Goal: Information Seeking & Learning: Compare options

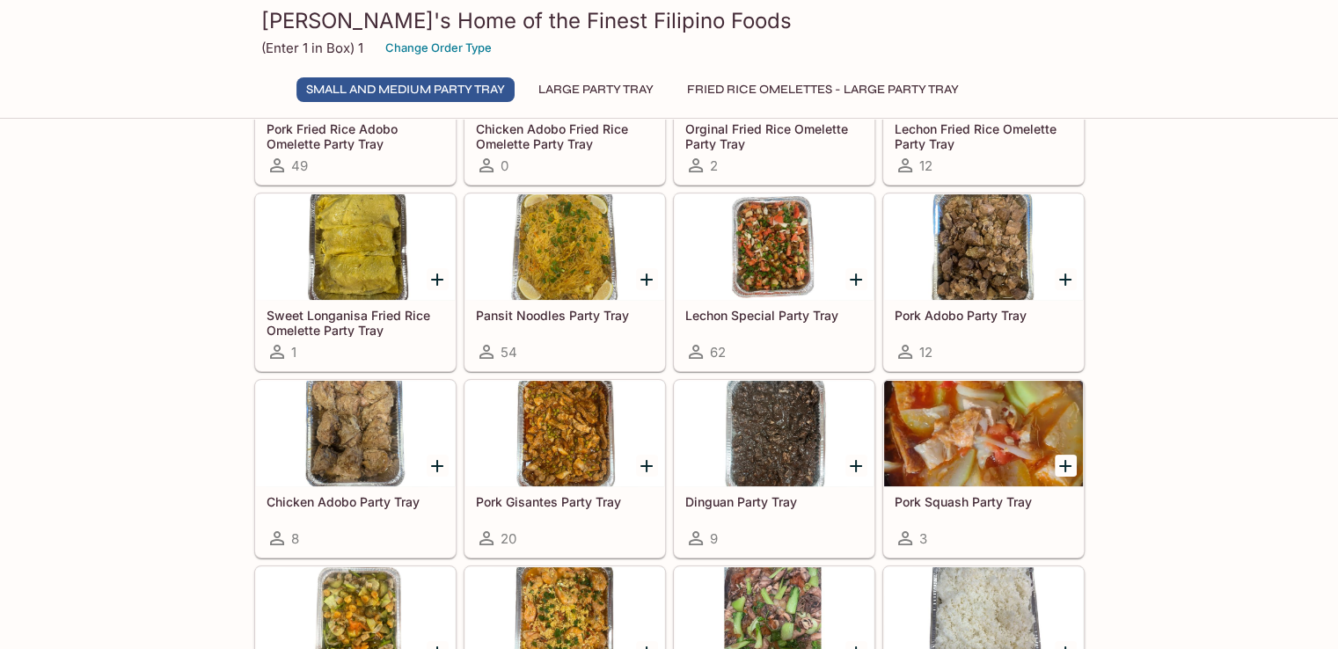
scroll to position [264, 0]
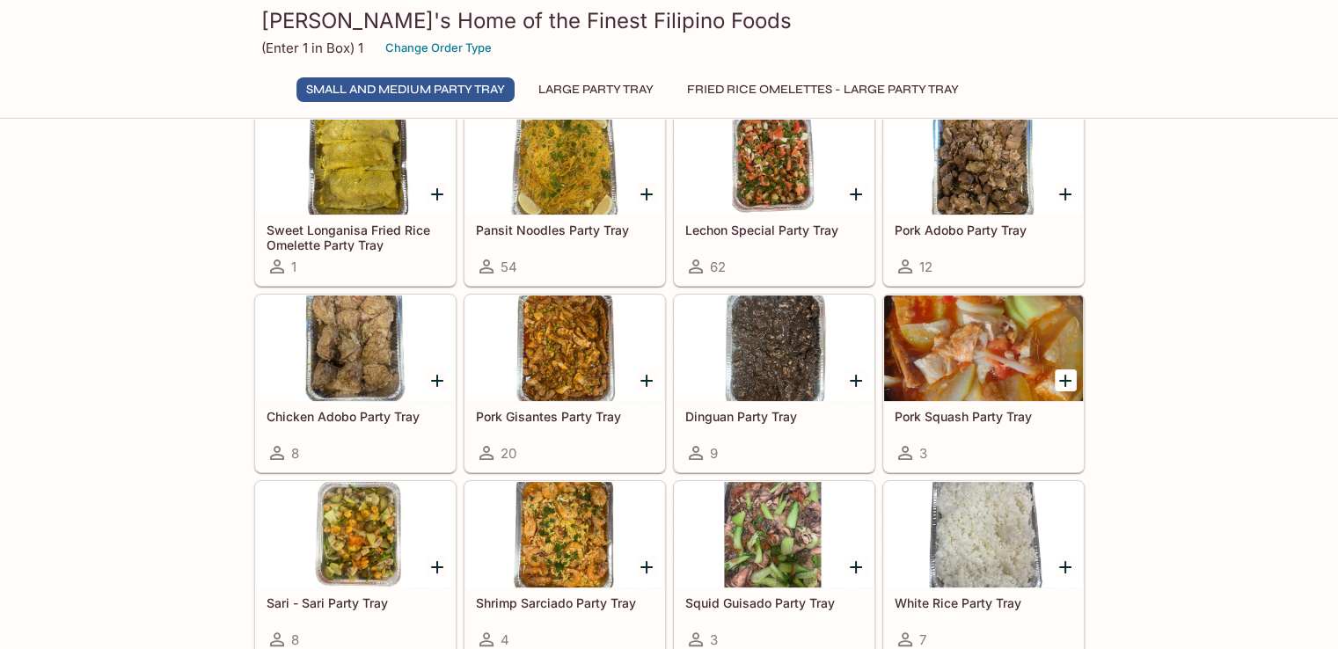
click at [556, 339] on div at bounding box center [564, 349] width 199 height 106
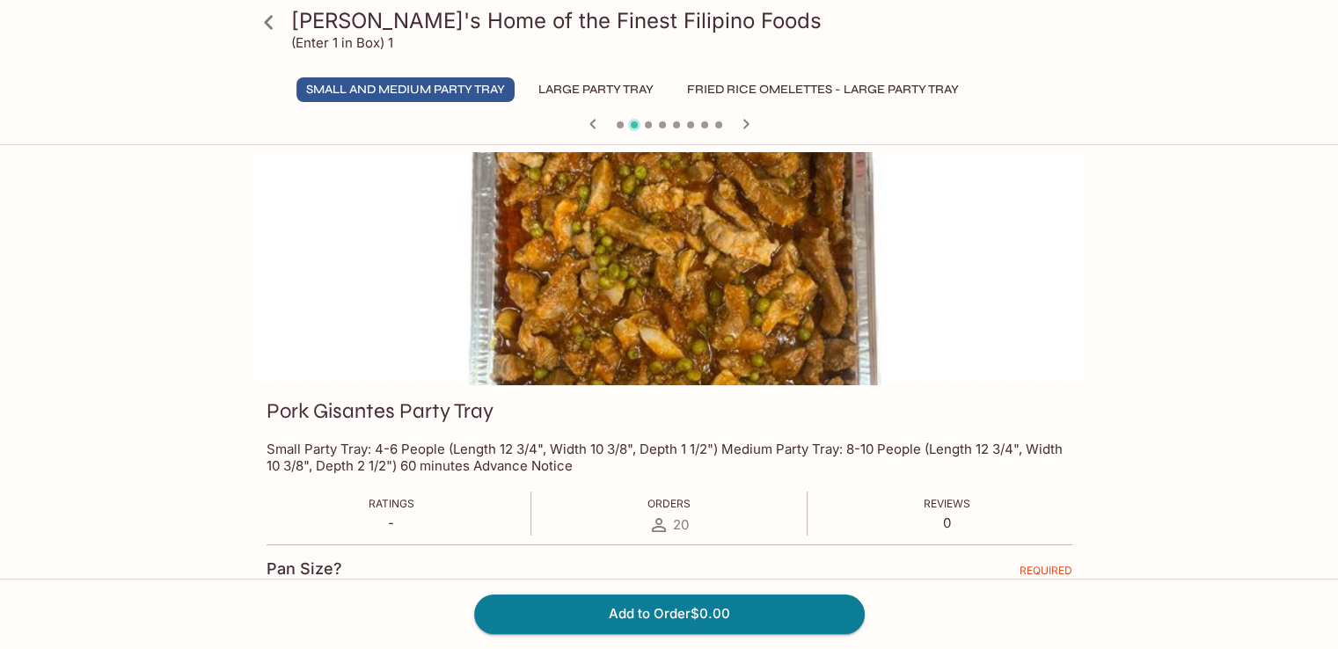
click at [592, 126] on icon "button" at bounding box center [592, 123] width 21 height 21
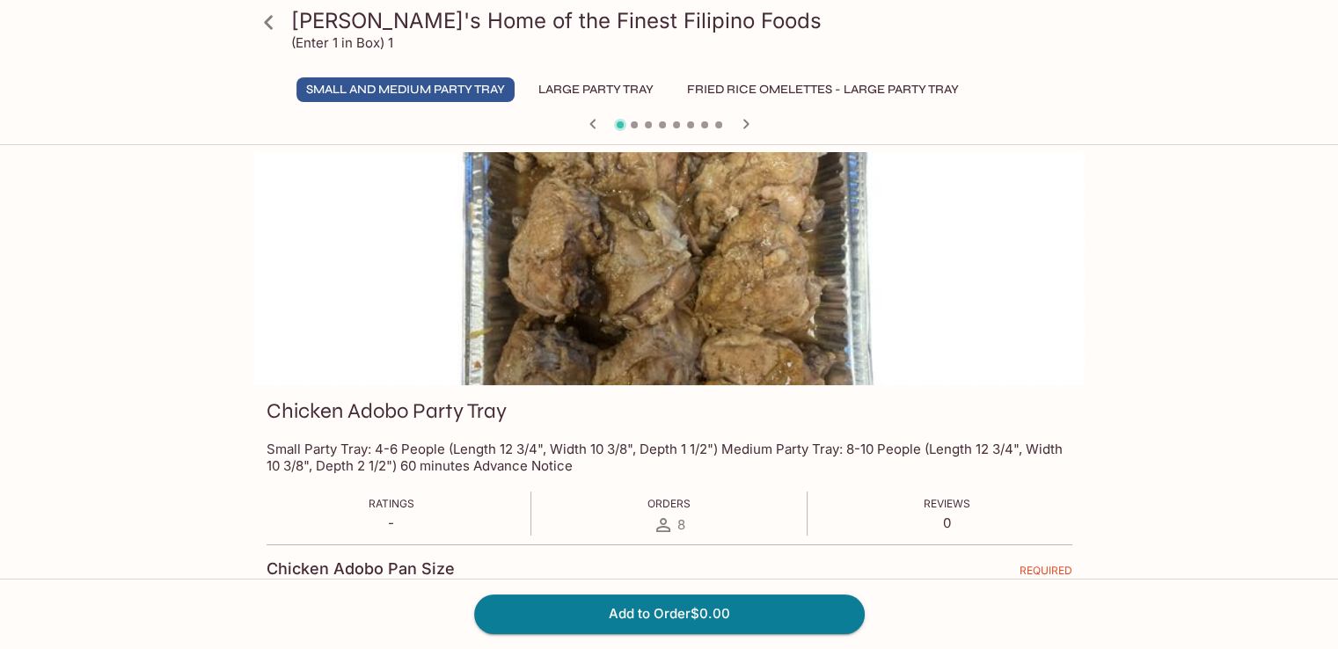
click at [595, 123] on icon "button" at bounding box center [592, 123] width 21 height 21
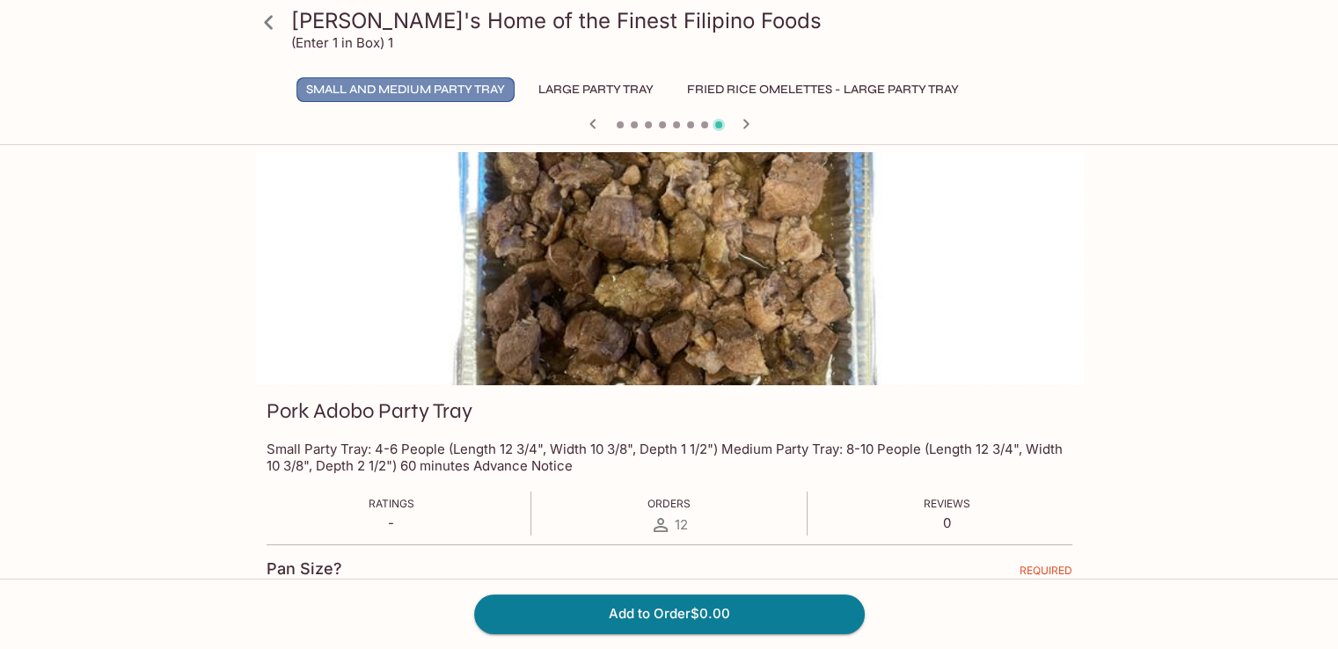
click at [397, 84] on button "Small and Medium Party Tray" at bounding box center [405, 89] width 218 height 25
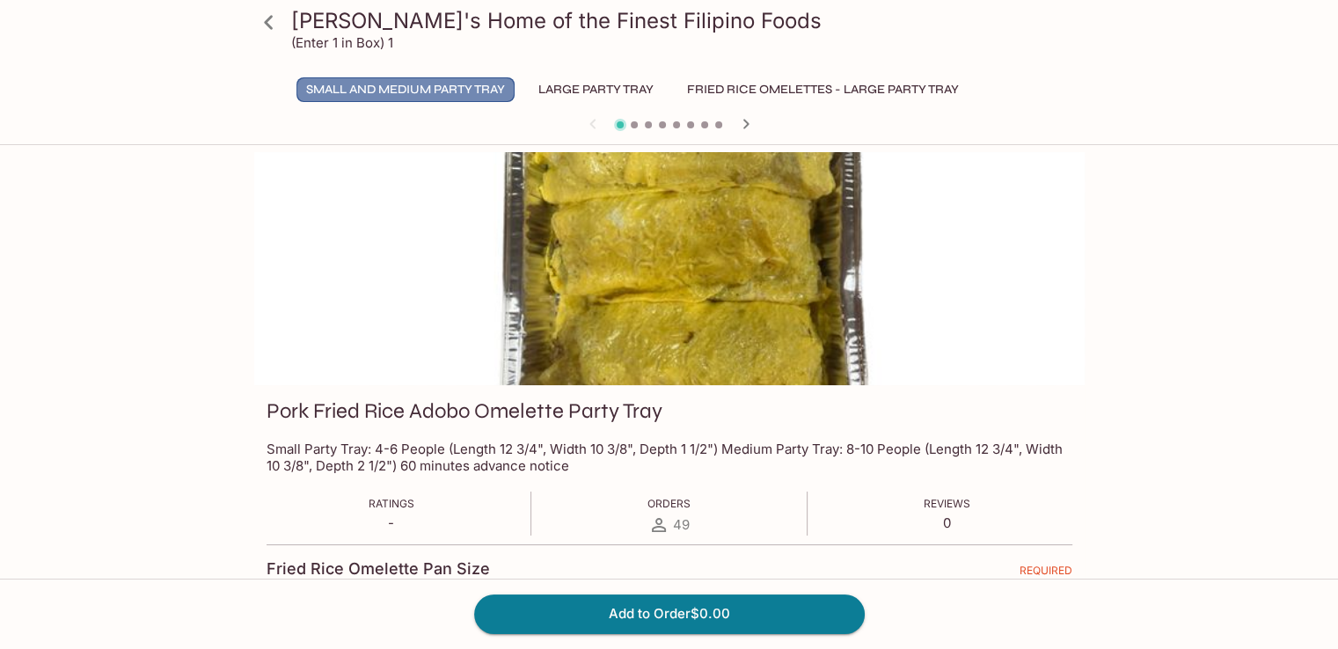
click at [429, 89] on button "Small and Medium Party Tray" at bounding box center [405, 89] width 218 height 25
click at [422, 86] on button "Small and Medium Party Tray" at bounding box center [405, 89] width 218 height 25
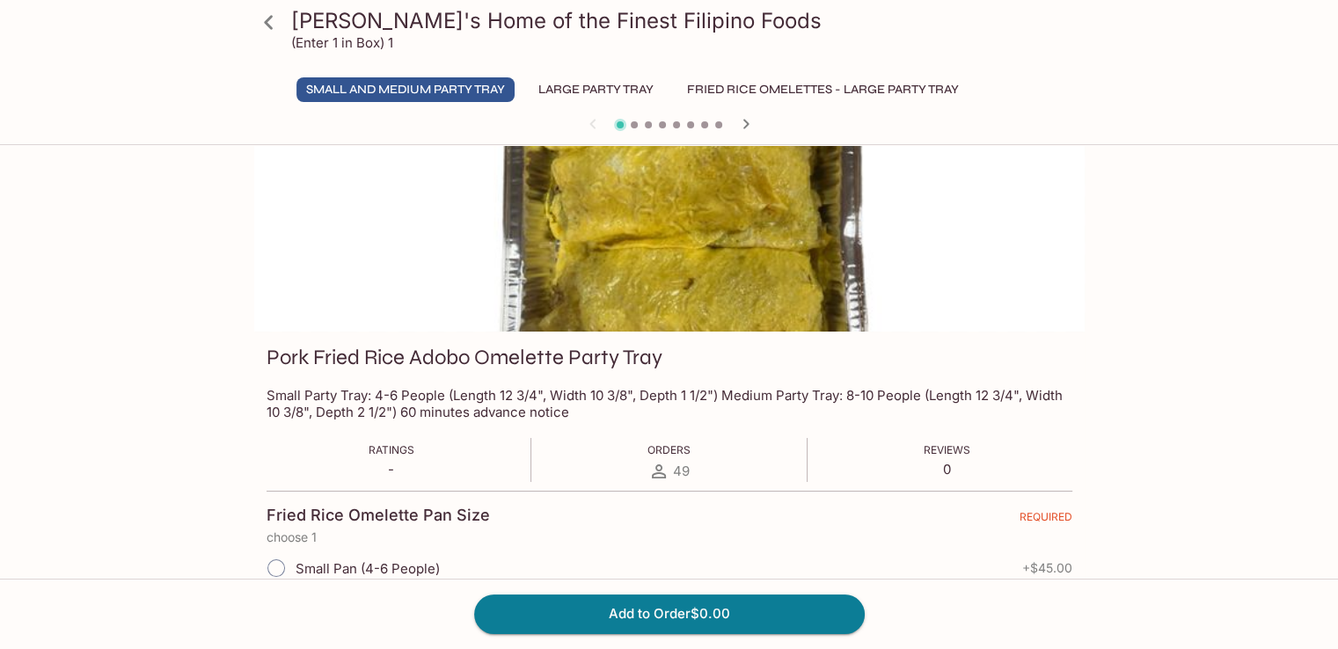
scroll to position [46, 0]
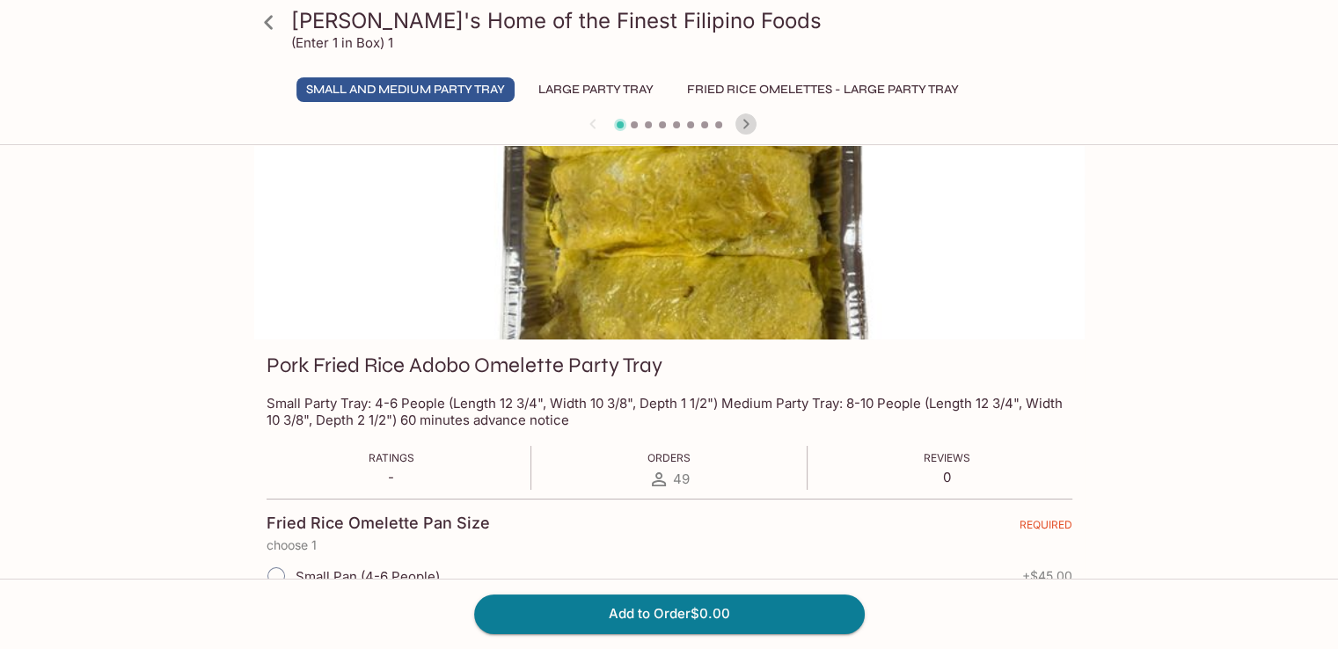
click at [749, 128] on icon "button" at bounding box center [745, 123] width 21 height 21
click at [268, 18] on icon at bounding box center [268, 22] width 9 height 14
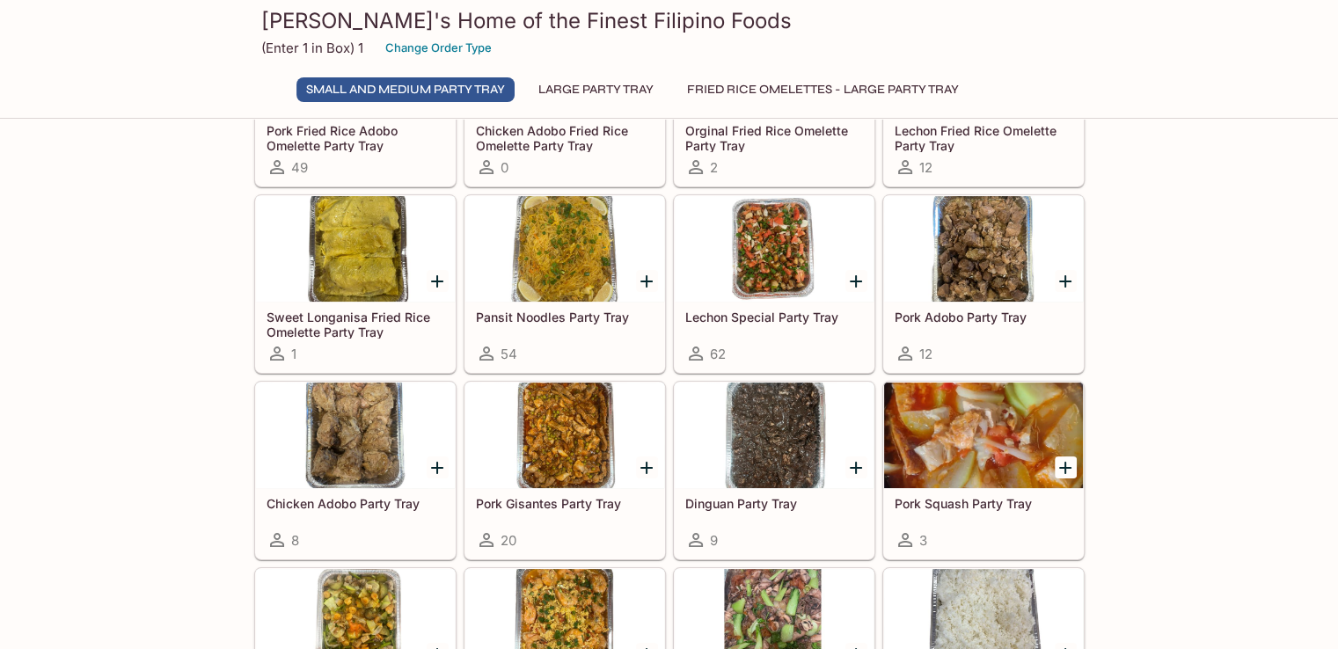
scroll to position [176, 0]
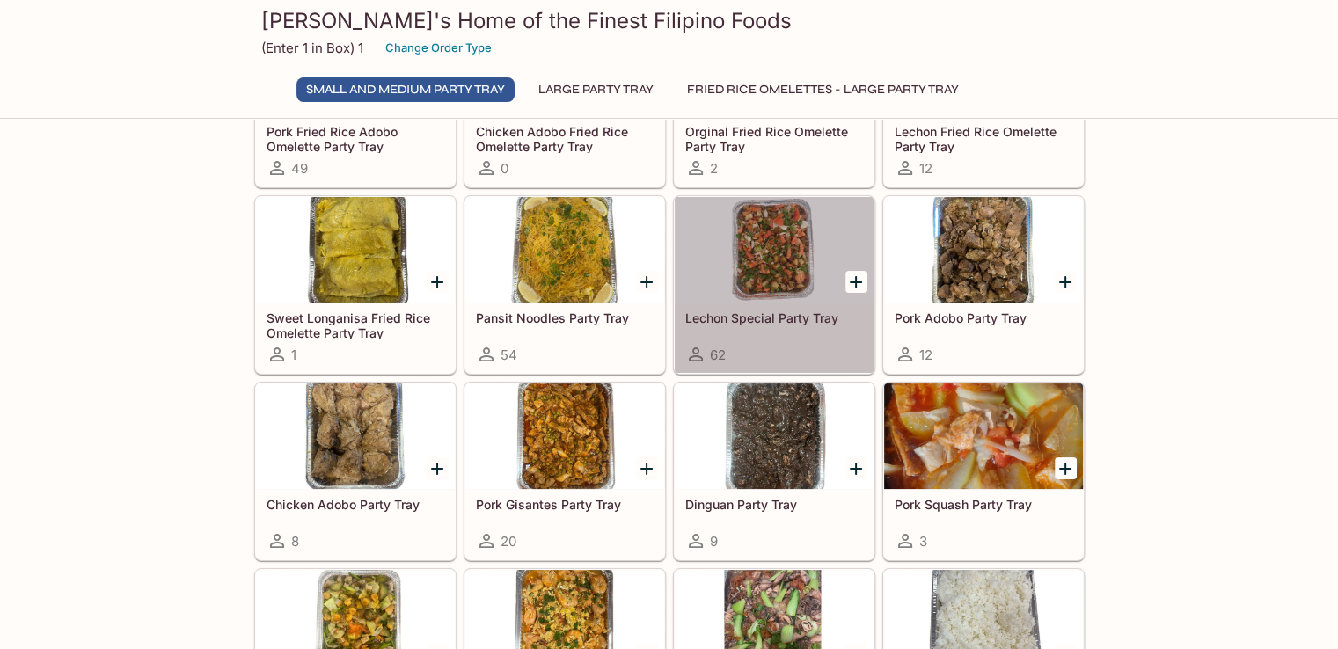
click at [777, 252] on div at bounding box center [774, 250] width 199 height 106
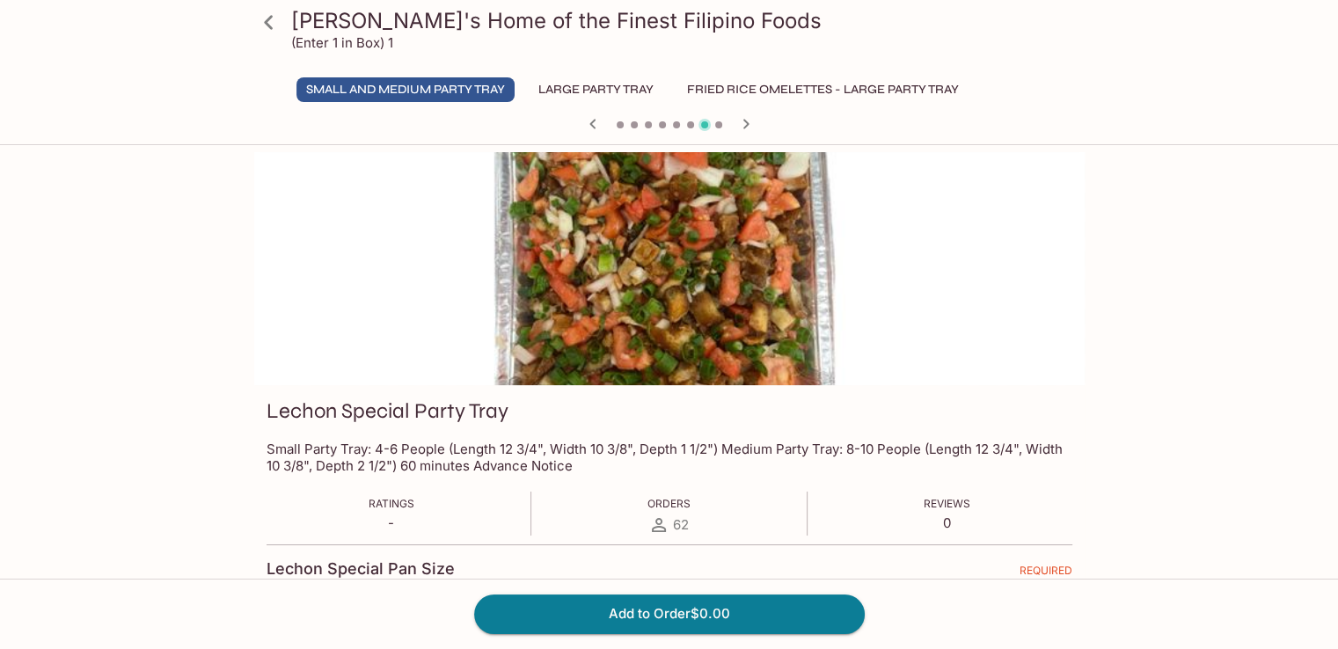
click at [266, 29] on icon at bounding box center [268, 22] width 31 height 31
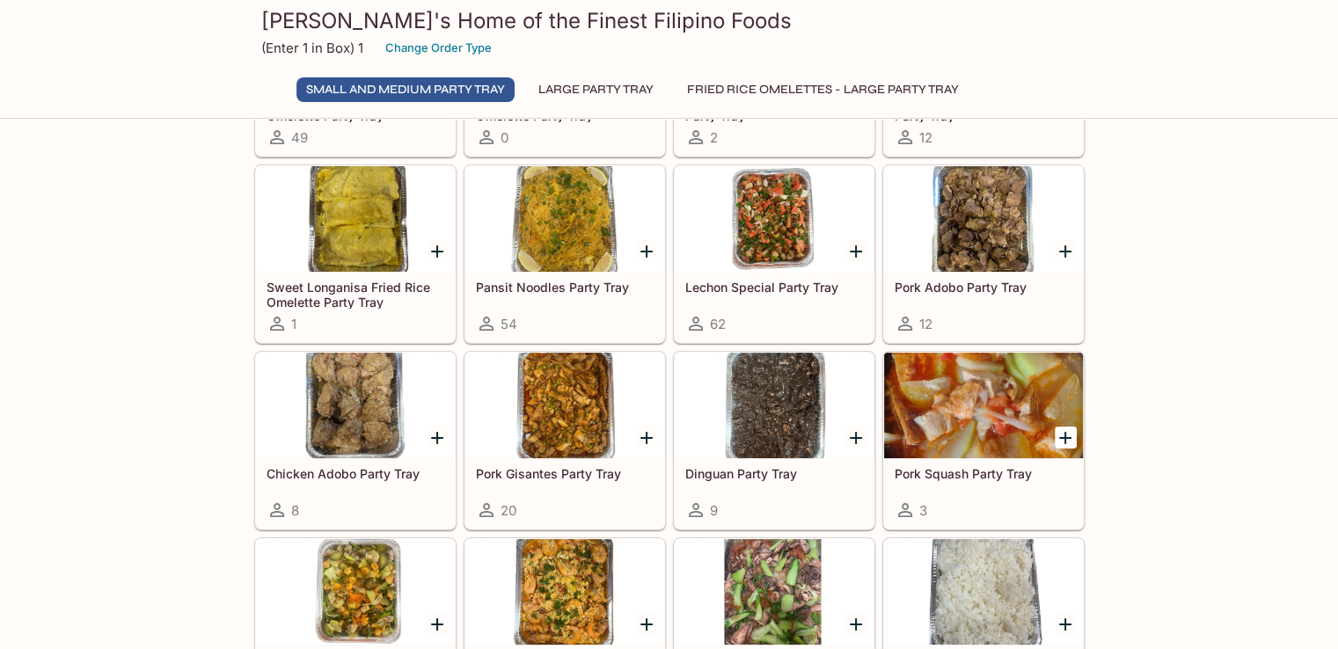
scroll to position [176, 0]
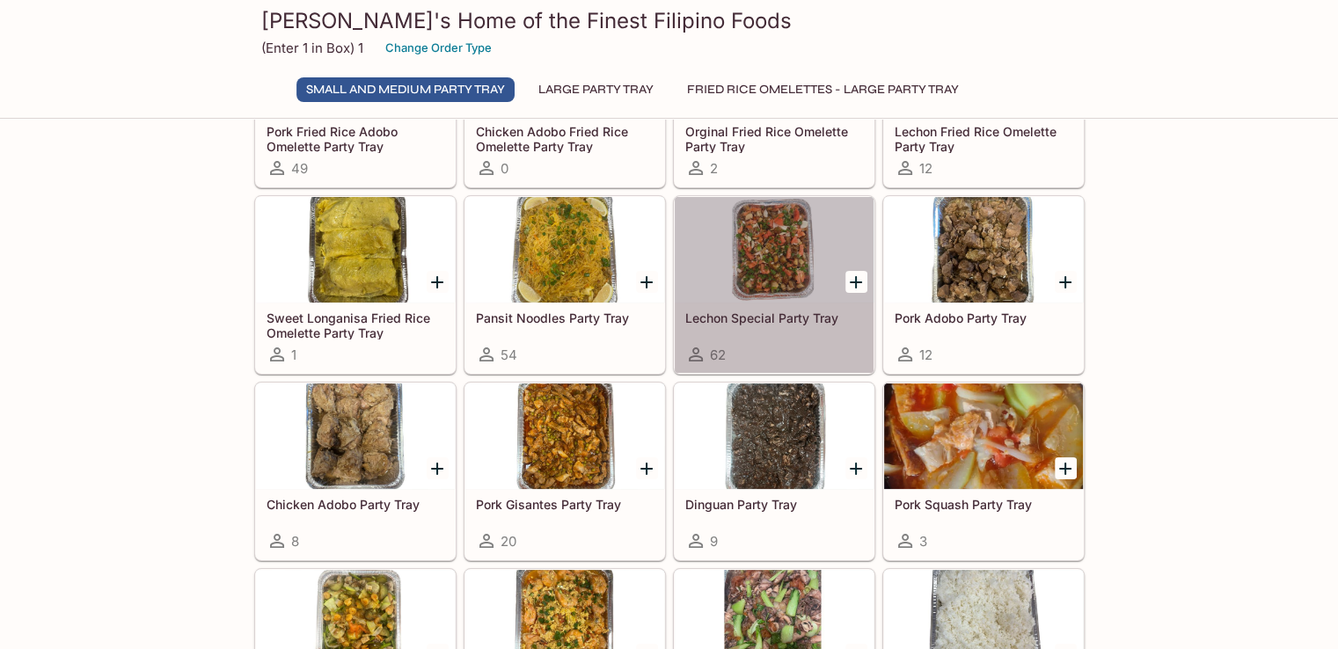
click at [798, 312] on h5 "Lechon Special Party Tray" at bounding box center [774, 318] width 178 height 15
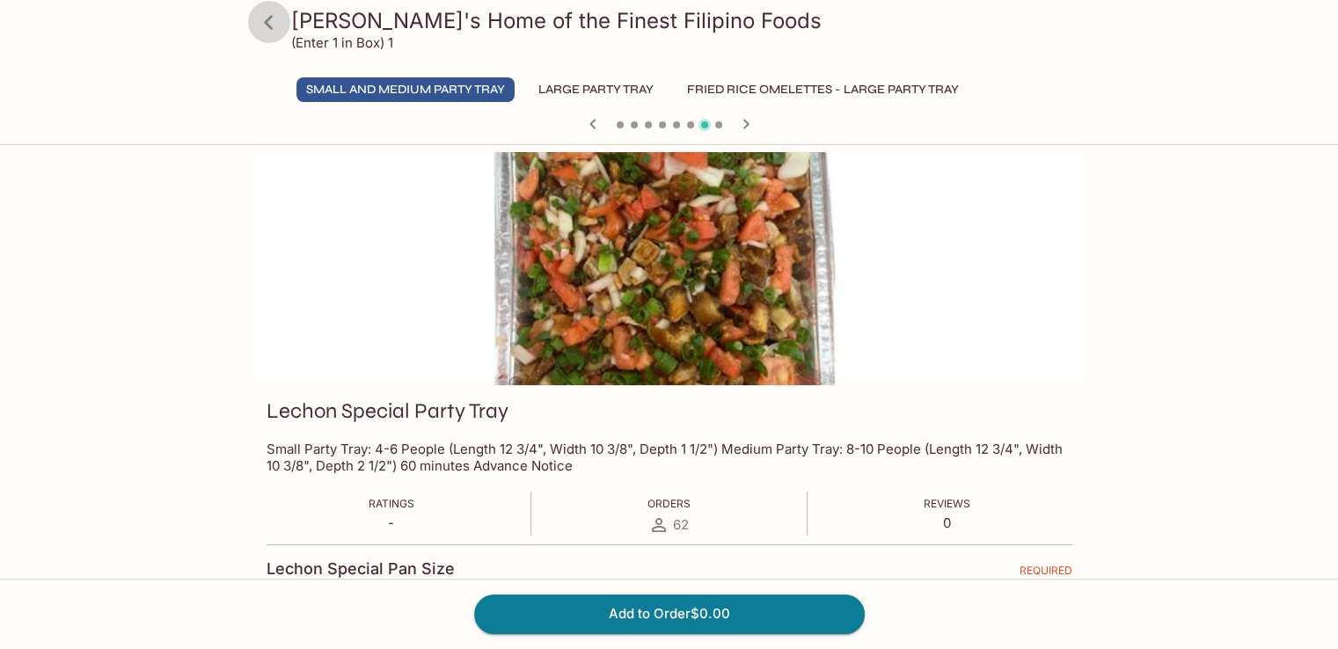
click at [286, 29] on link at bounding box center [269, 22] width 44 height 44
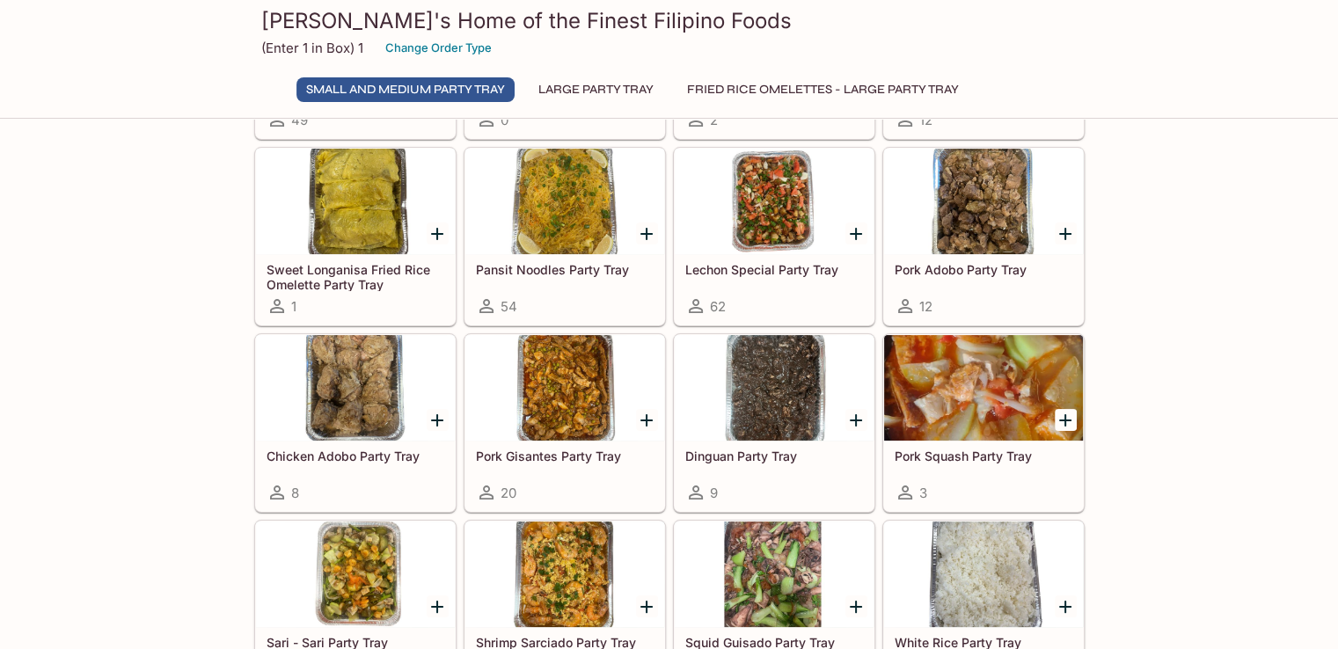
scroll to position [264, 0]
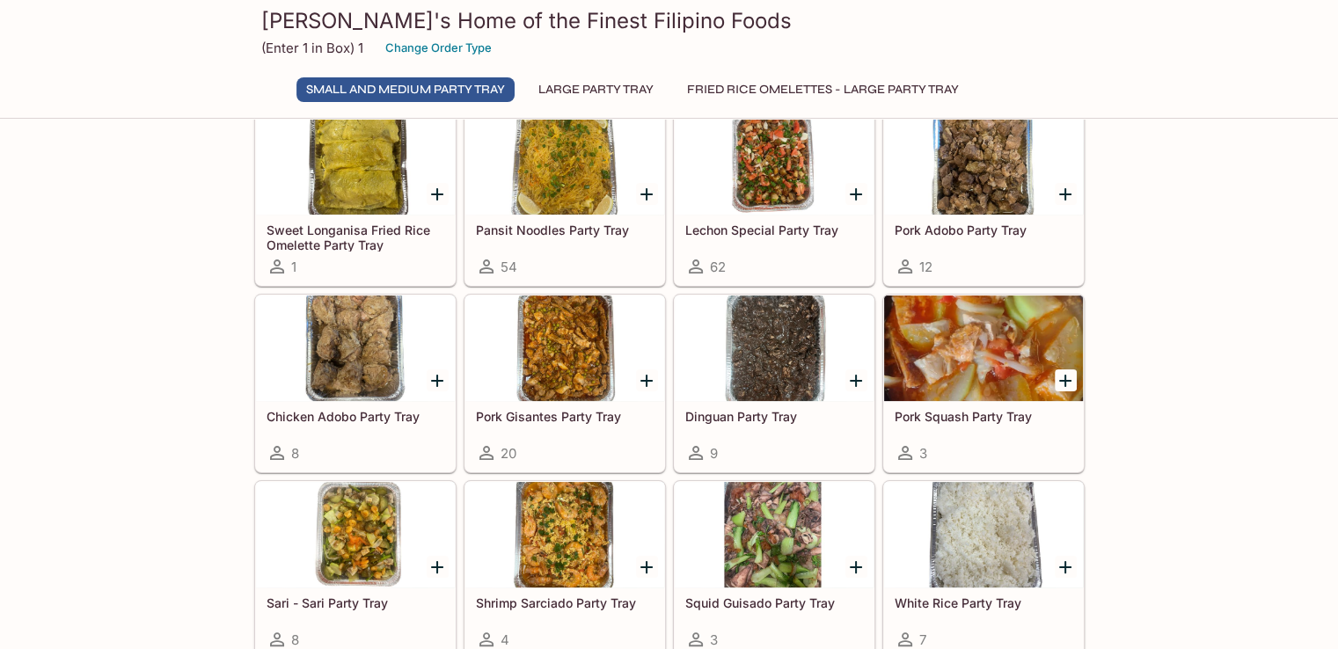
click at [561, 389] on div at bounding box center [564, 349] width 199 height 106
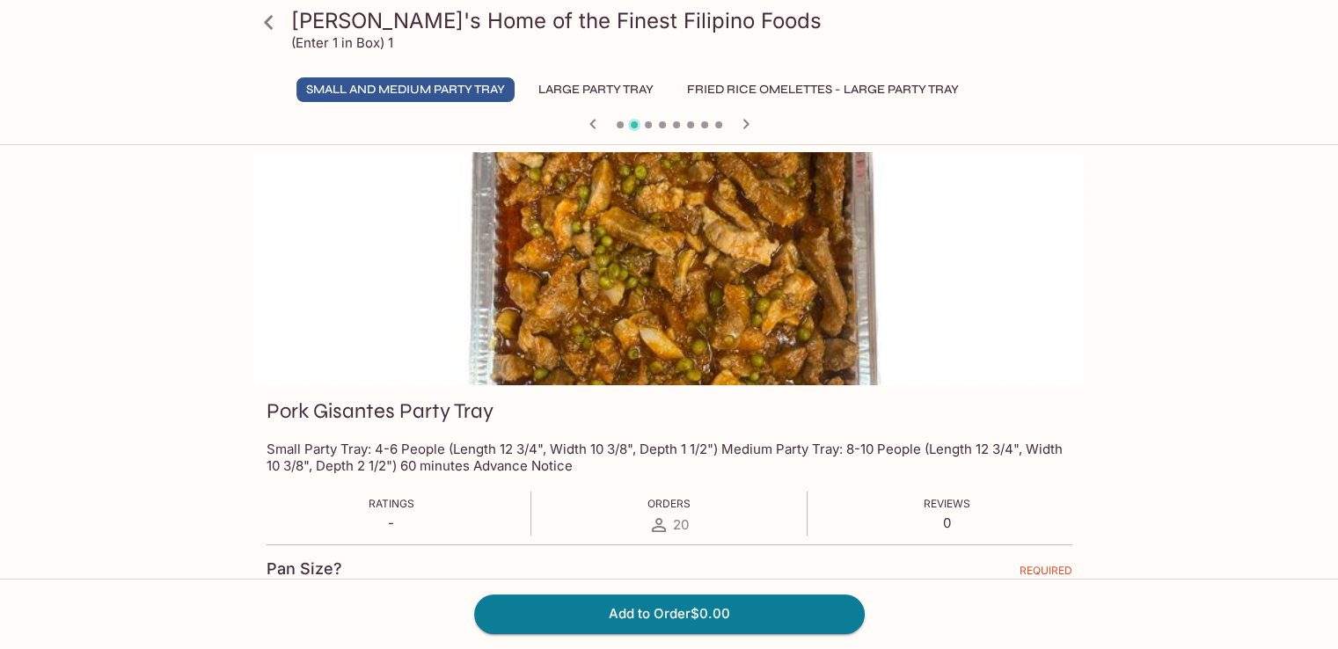
click at [281, 31] on icon at bounding box center [268, 22] width 31 height 31
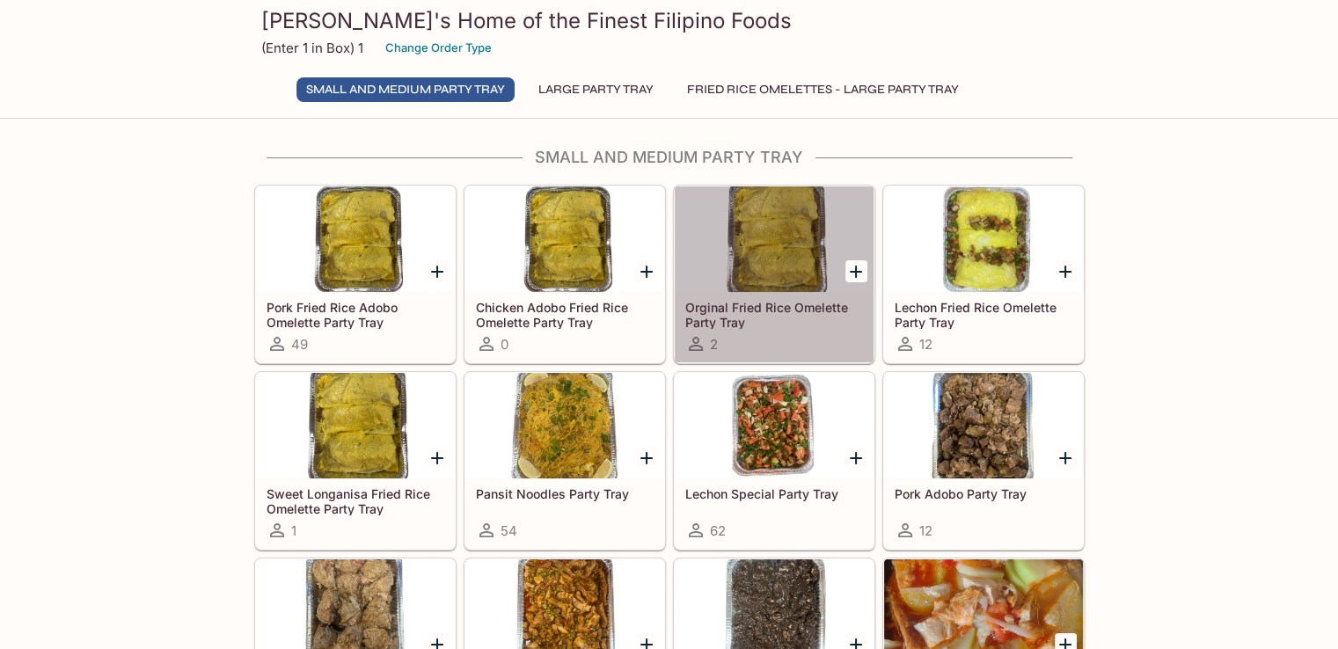
click at [760, 321] on h5 "Orginal Fried Rice Omelette Party Tray" at bounding box center [774, 314] width 178 height 29
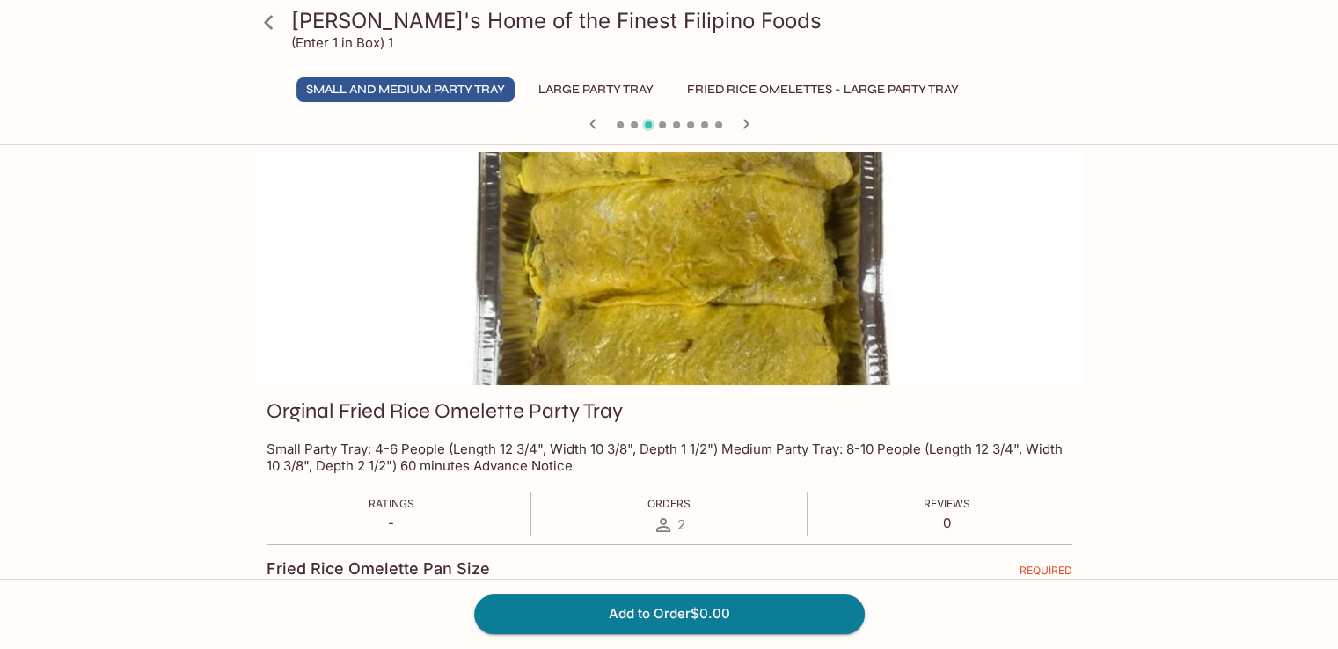
click at [266, 26] on icon at bounding box center [268, 22] width 31 height 31
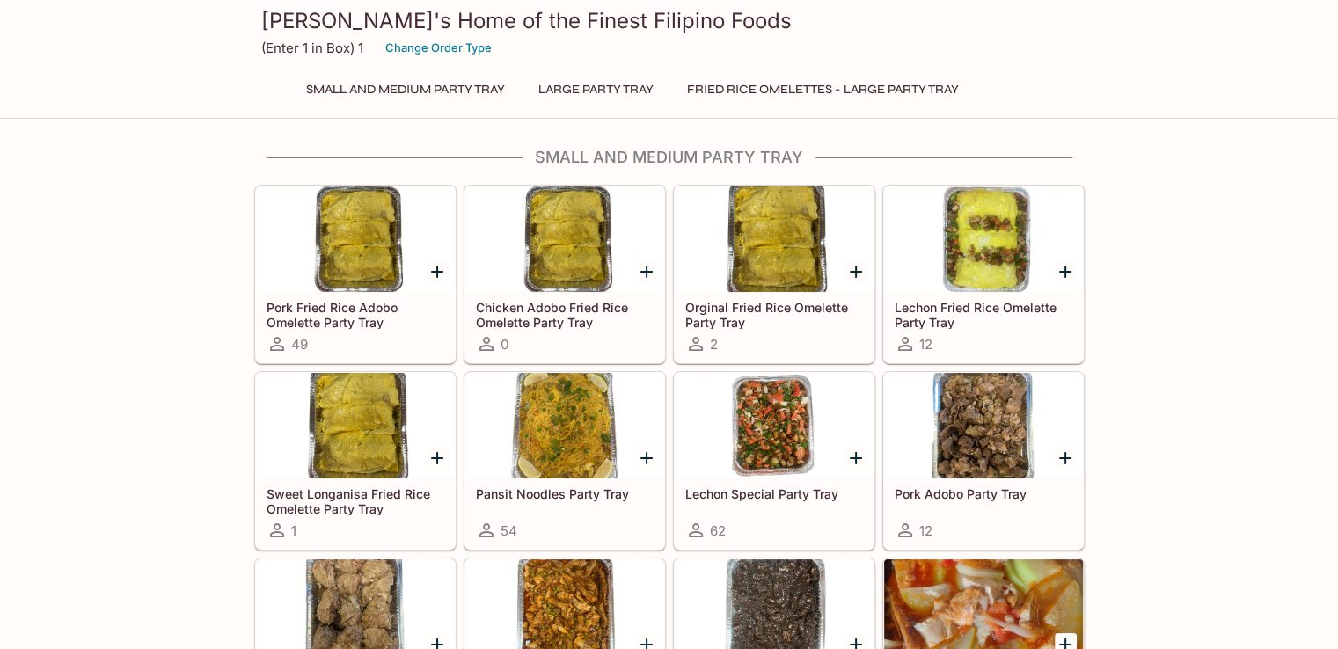
click at [310, 301] on h5 "Pork Fried Rice Adobo Omelette Party Tray" at bounding box center [356, 314] width 178 height 29
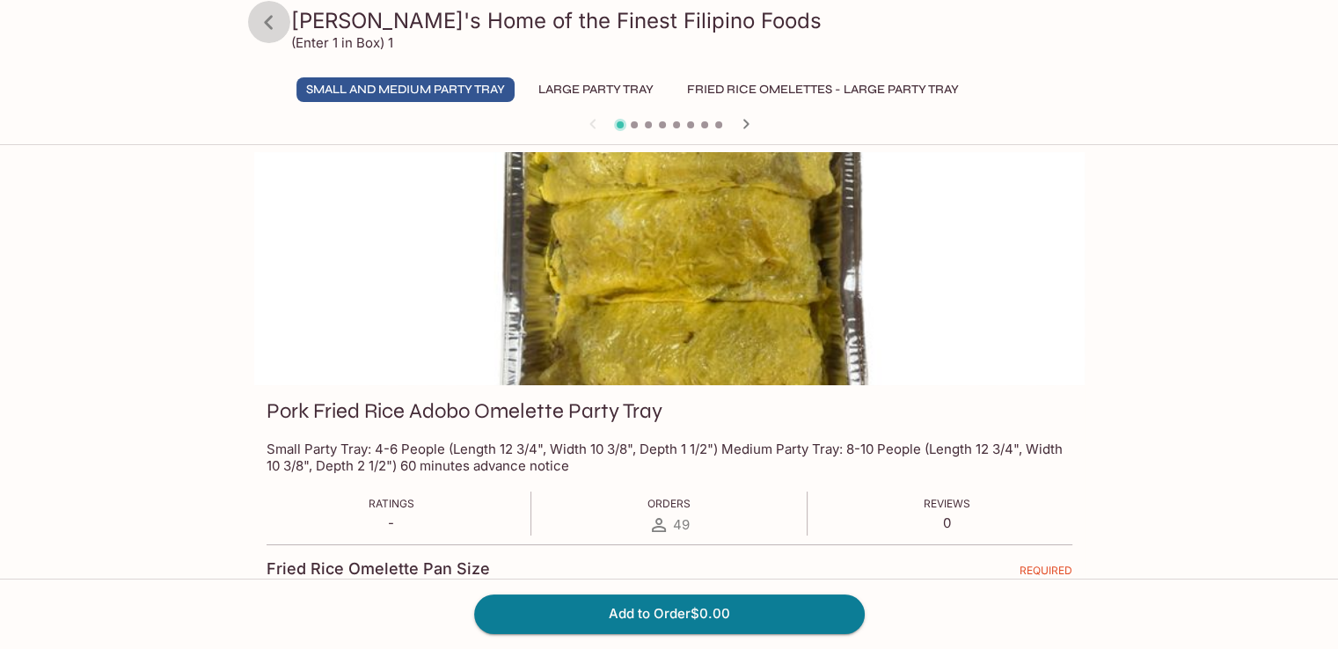
click at [270, 33] on icon at bounding box center [268, 22] width 31 height 31
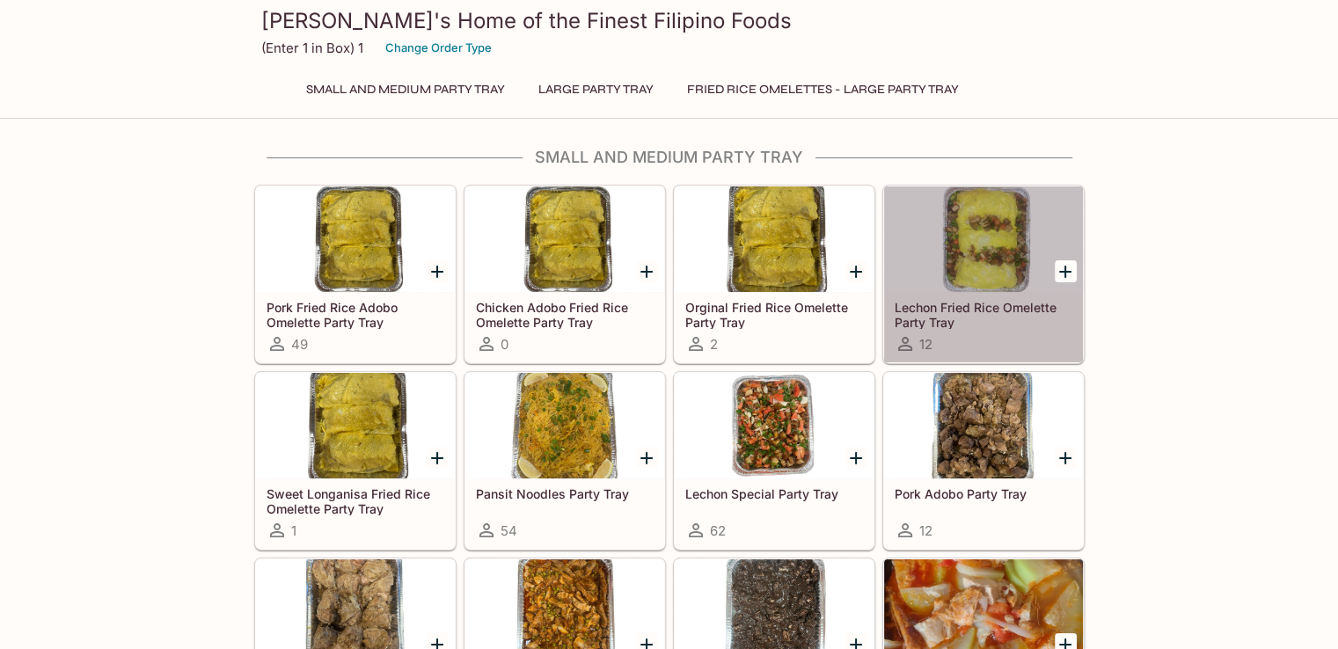
click at [1024, 304] on h5 "Lechon Fried Rice Omelette Party Tray" at bounding box center [984, 314] width 178 height 29
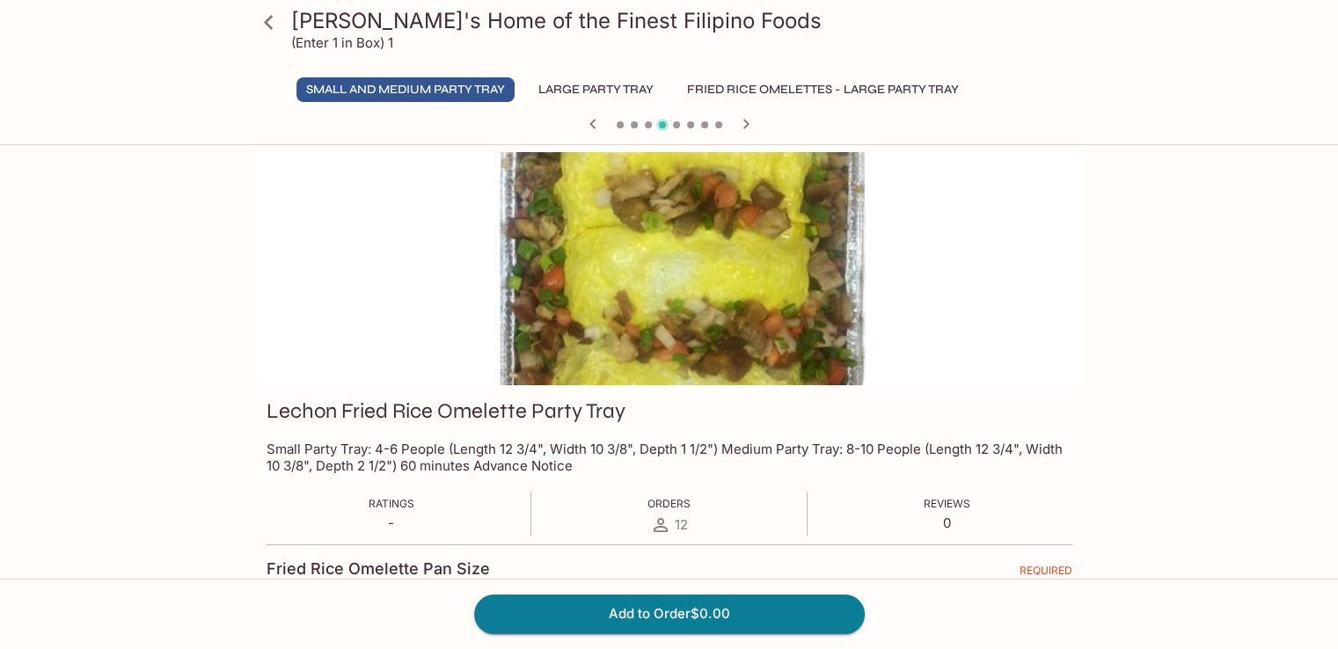
click at [275, 33] on icon at bounding box center [268, 22] width 31 height 31
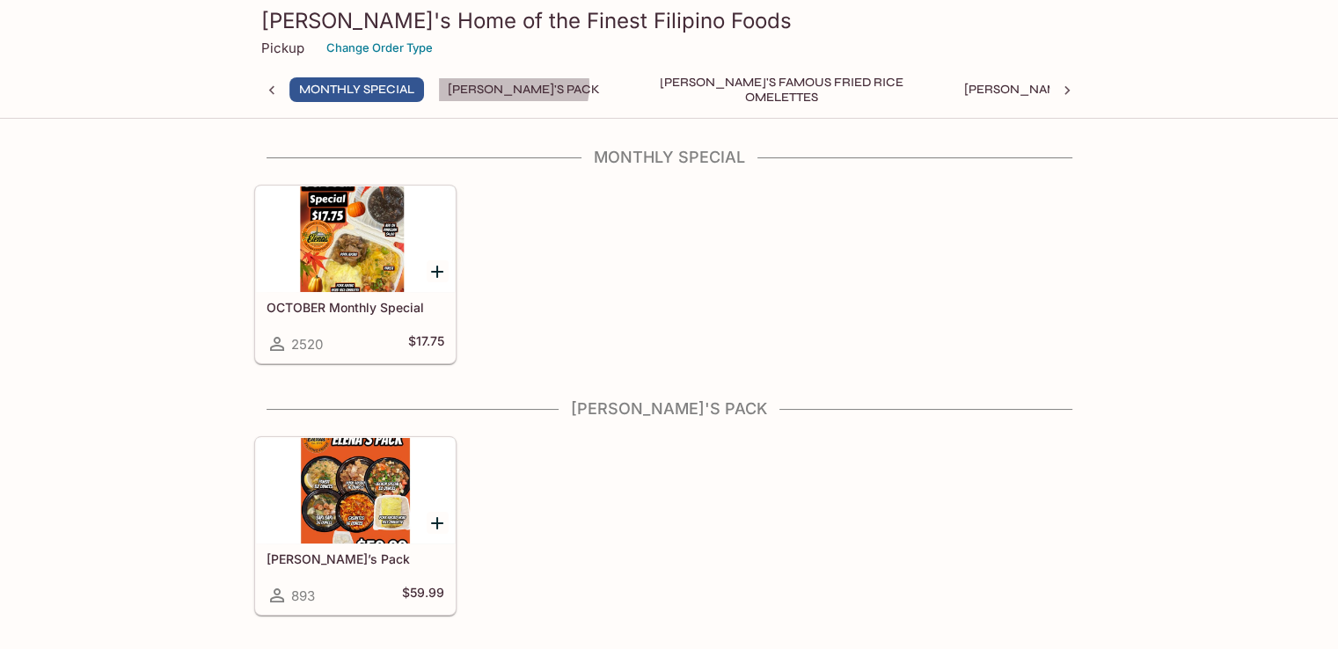
click at [514, 84] on button "Elena's Pack" at bounding box center [524, 89] width 172 height 25
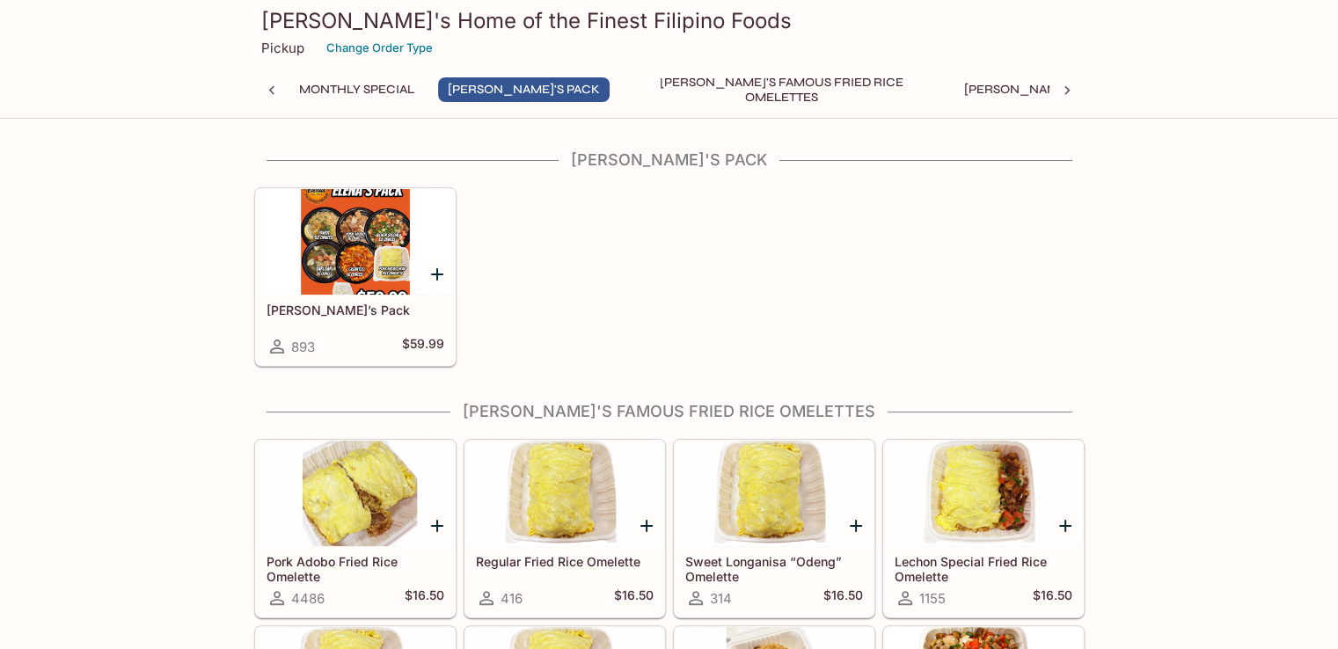
click at [369, 236] on div at bounding box center [355, 242] width 199 height 106
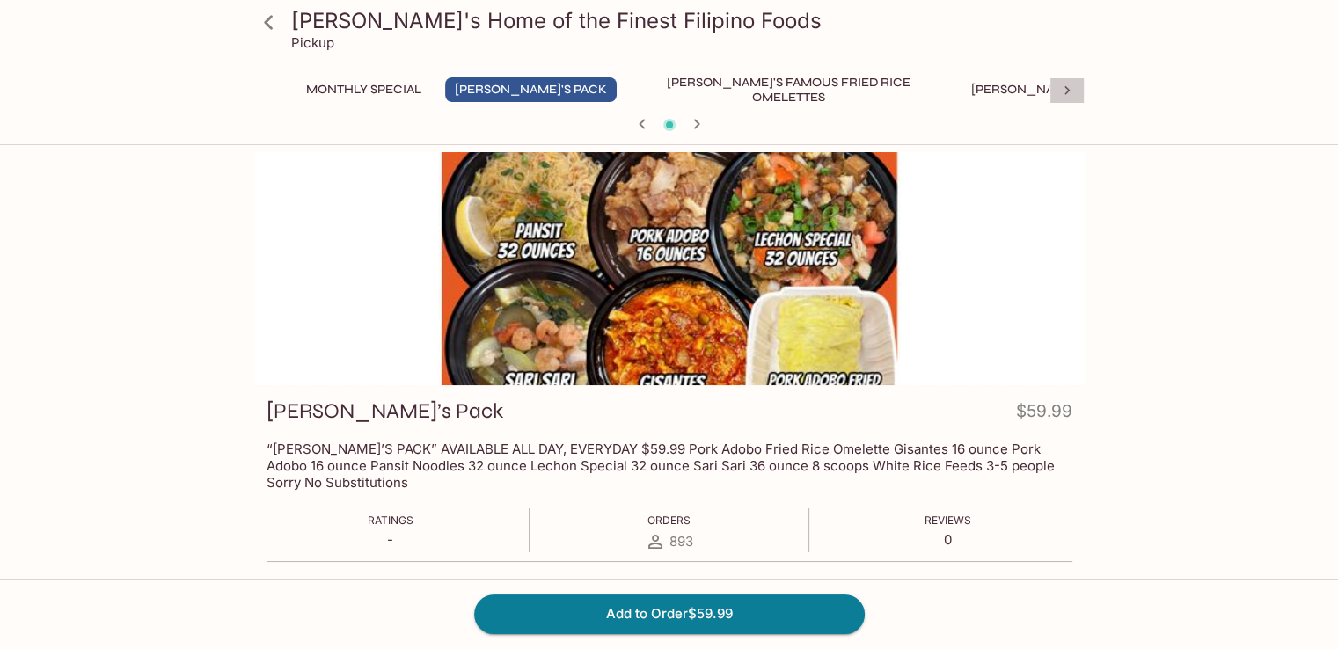
click at [1067, 87] on icon at bounding box center [1067, 91] width 18 height 18
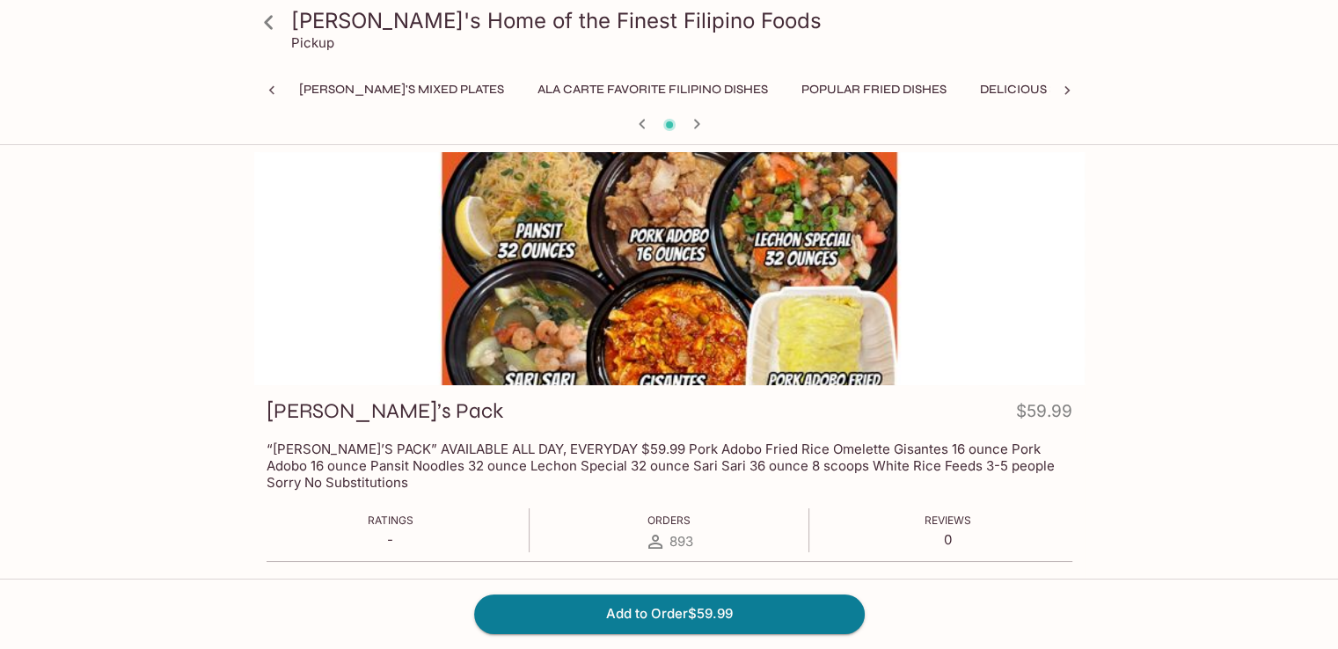
click at [1063, 89] on icon at bounding box center [1067, 91] width 18 height 18
click at [812, 81] on button "Lumpia and Dessert" at bounding box center [888, 89] width 153 height 25
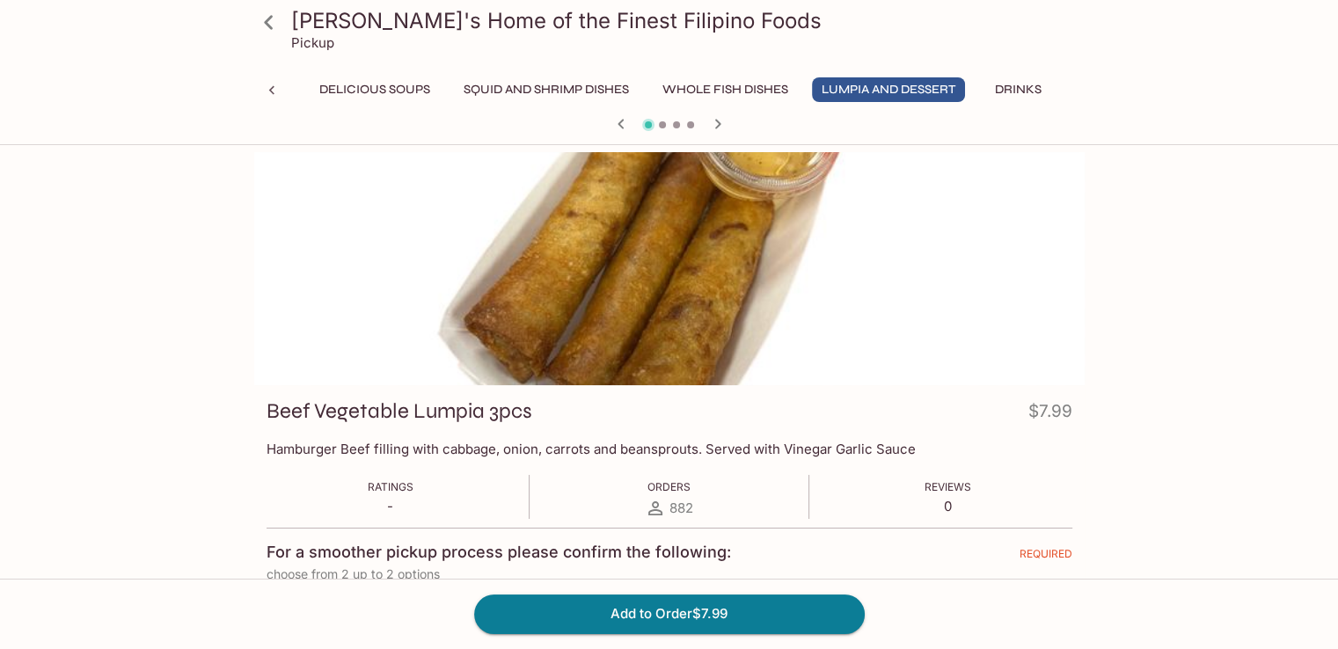
click at [714, 128] on icon "button" at bounding box center [717, 123] width 21 height 21
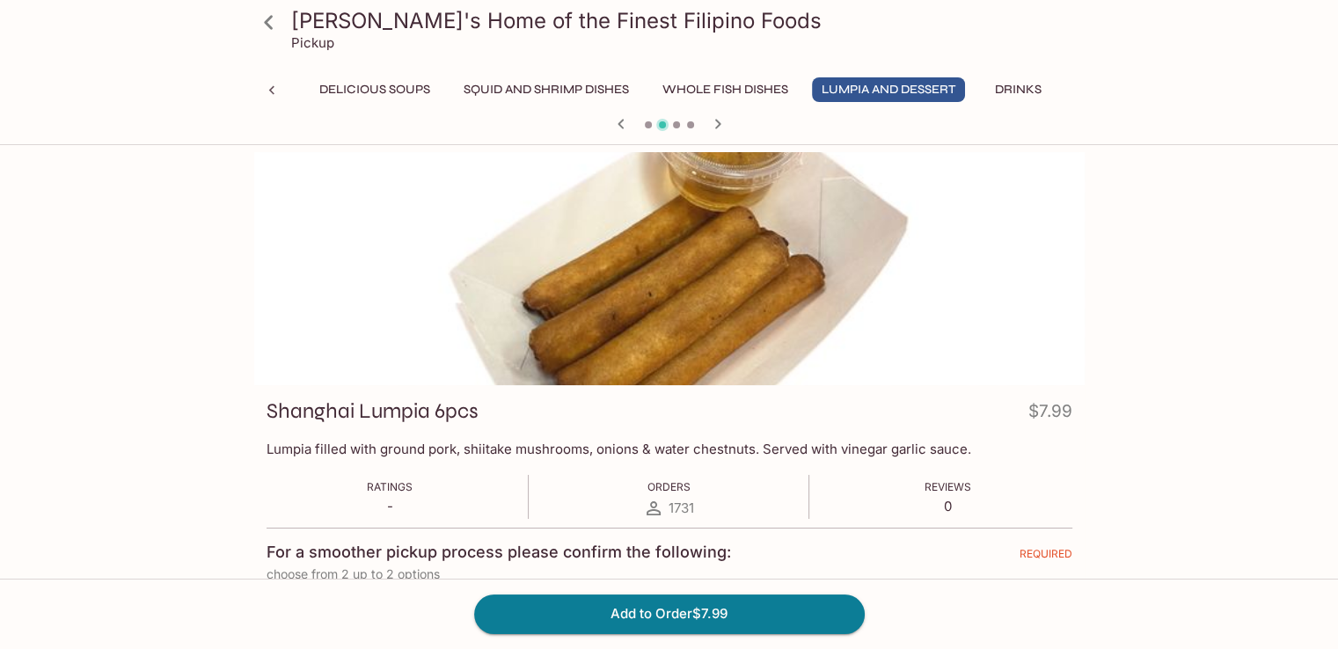
click at [694, 157] on html "Elena's Home of the Finest Filipino Foods Pickup Monthly Special Elena's Pack E…" at bounding box center [669, 324] width 1338 height 649
click at [715, 124] on icon "button" at bounding box center [717, 123] width 21 height 21
